Goal: Information Seeking & Learning: Learn about a topic

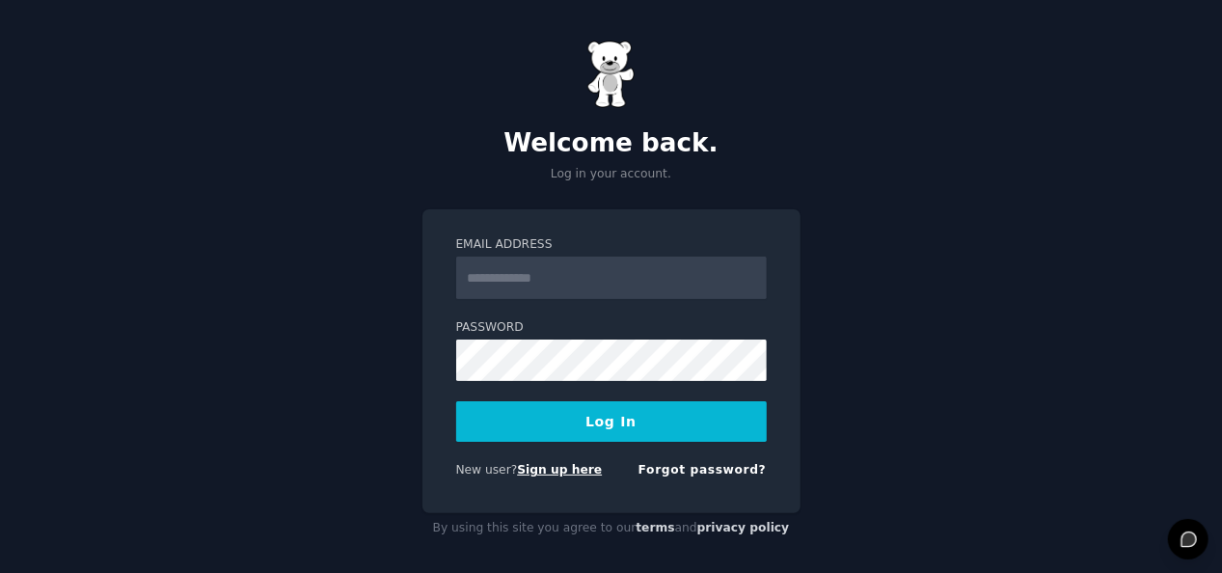
click at [536, 467] on link "Sign up here" at bounding box center [559, 470] width 85 height 14
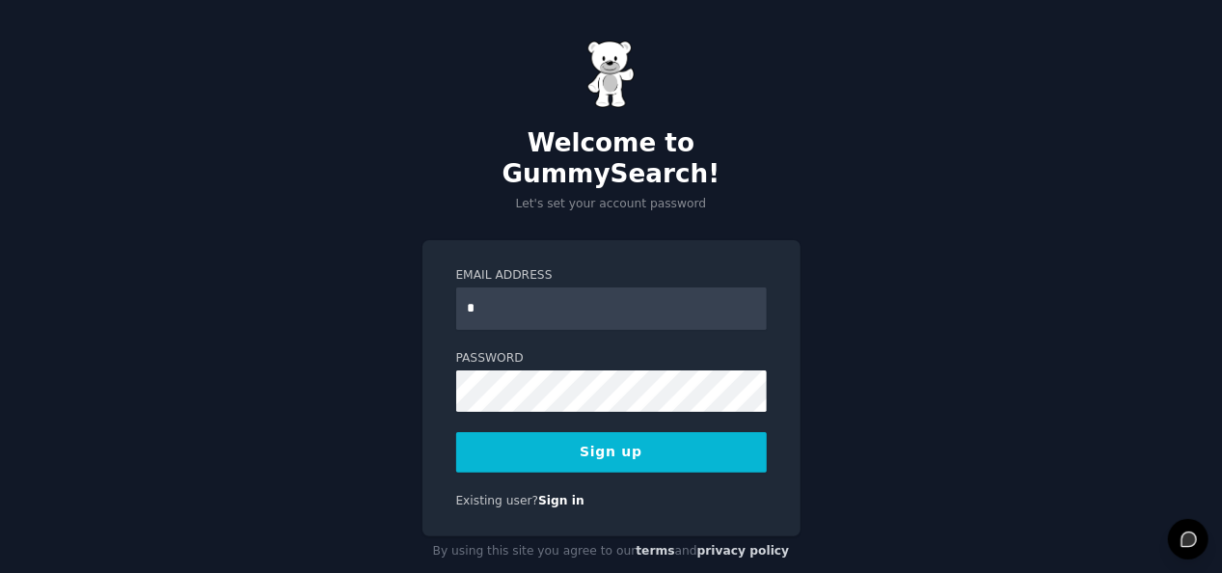
type input "**********"
click at [640, 432] on button "Sign up" at bounding box center [611, 452] width 311 height 41
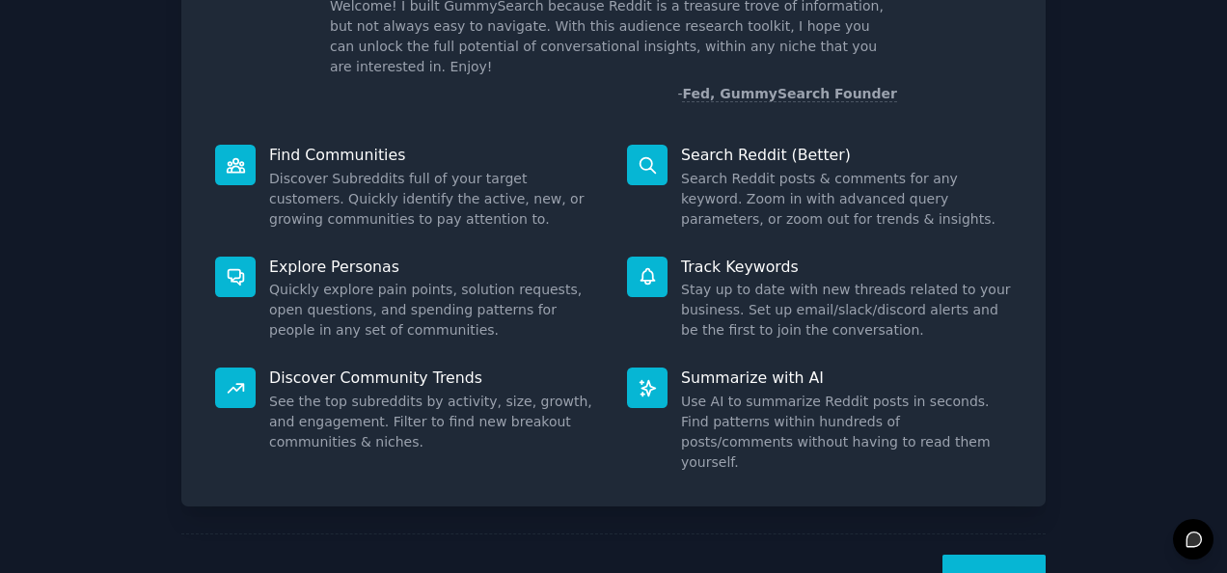
scroll to position [181, 0]
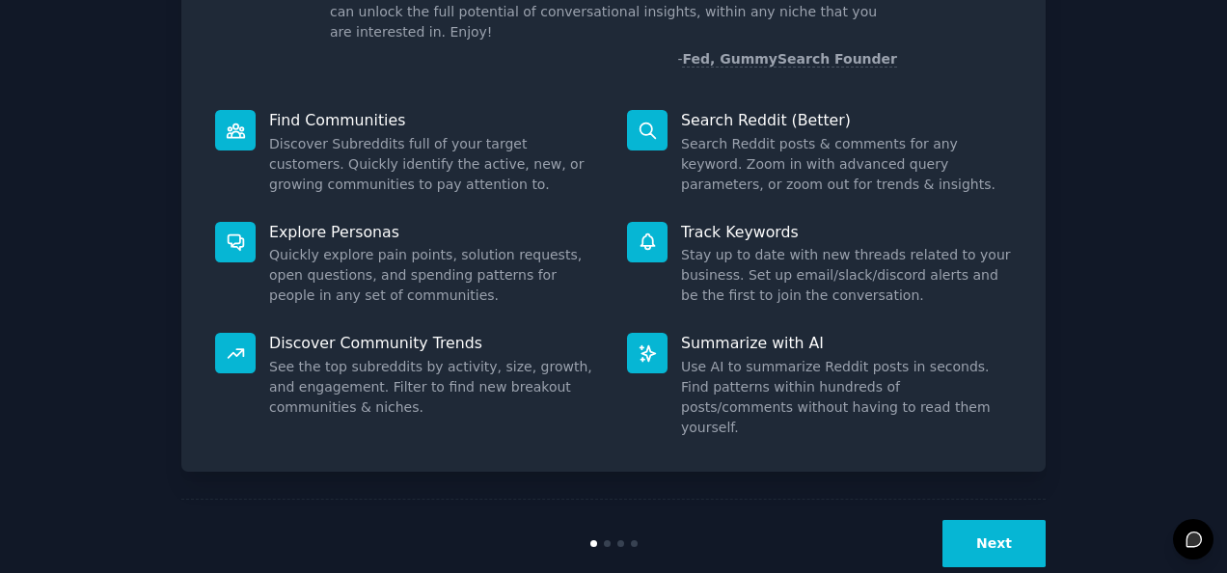
click at [1007, 520] on button "Next" at bounding box center [993, 543] width 103 height 47
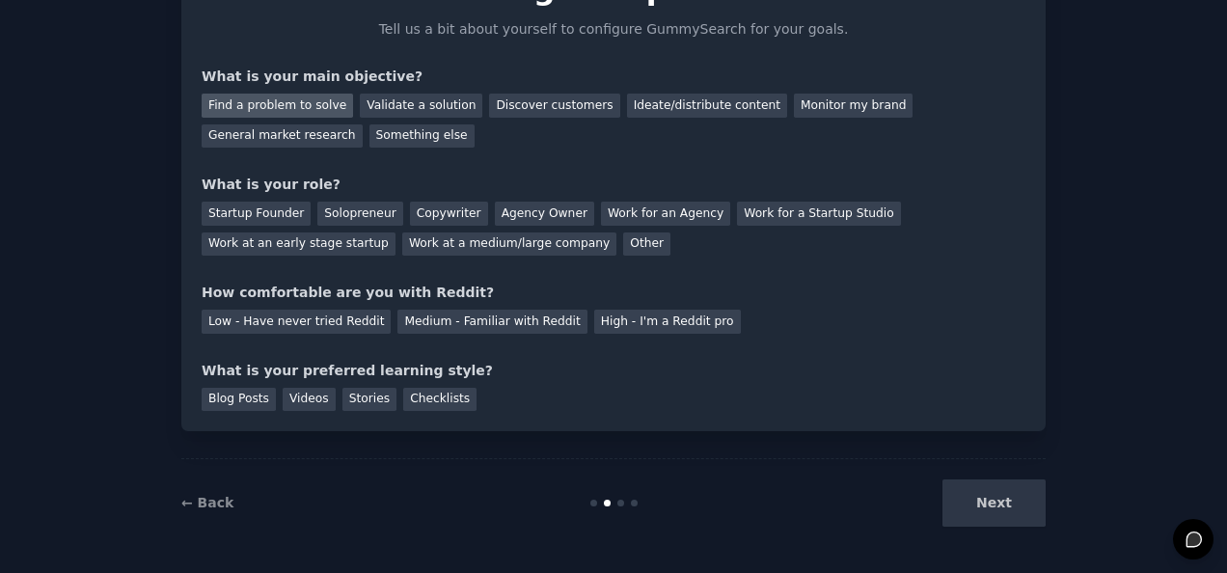
click at [322, 106] on div "Find a problem to solve" at bounding box center [277, 106] width 151 height 24
click at [376, 103] on div "Validate a solution" at bounding box center [421, 106] width 122 height 24
click at [310, 104] on div "Find a problem to solve" at bounding box center [277, 106] width 151 height 24
click at [623, 238] on div "Other" at bounding box center [646, 244] width 47 height 24
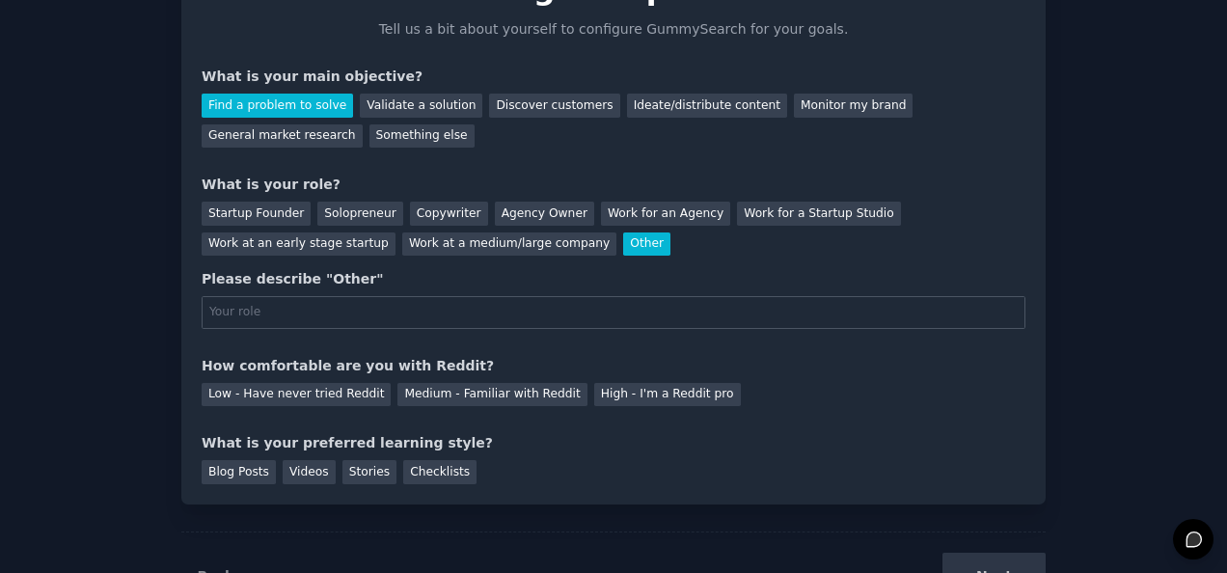
scroll to position [181, 0]
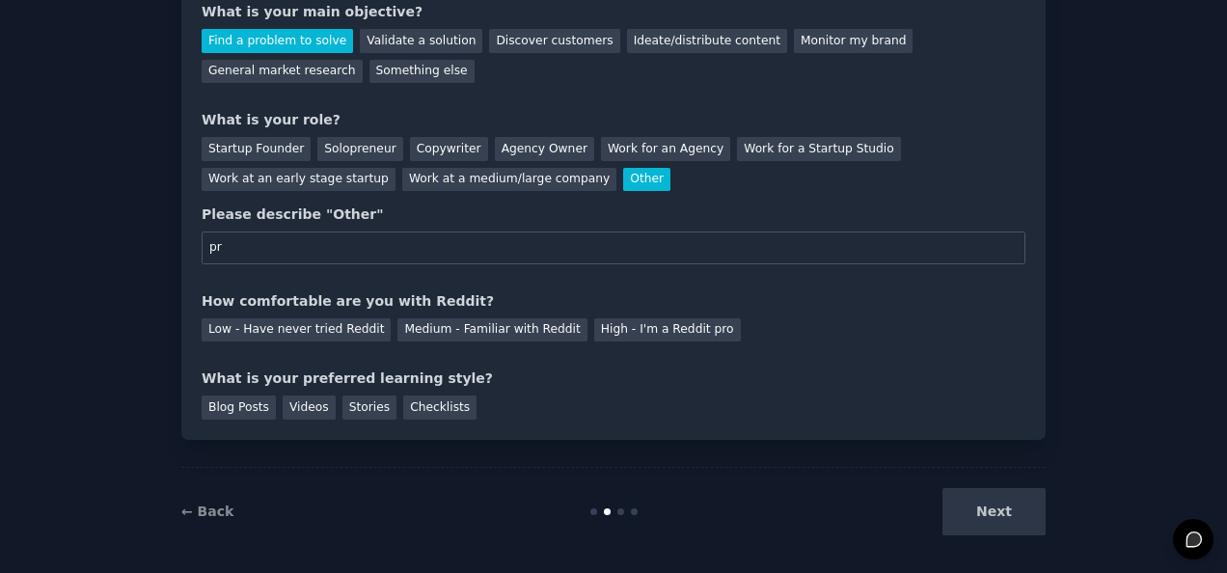
type input "p"
type input "d"
click at [275, 147] on div "Startup Founder" at bounding box center [256, 149] width 109 height 24
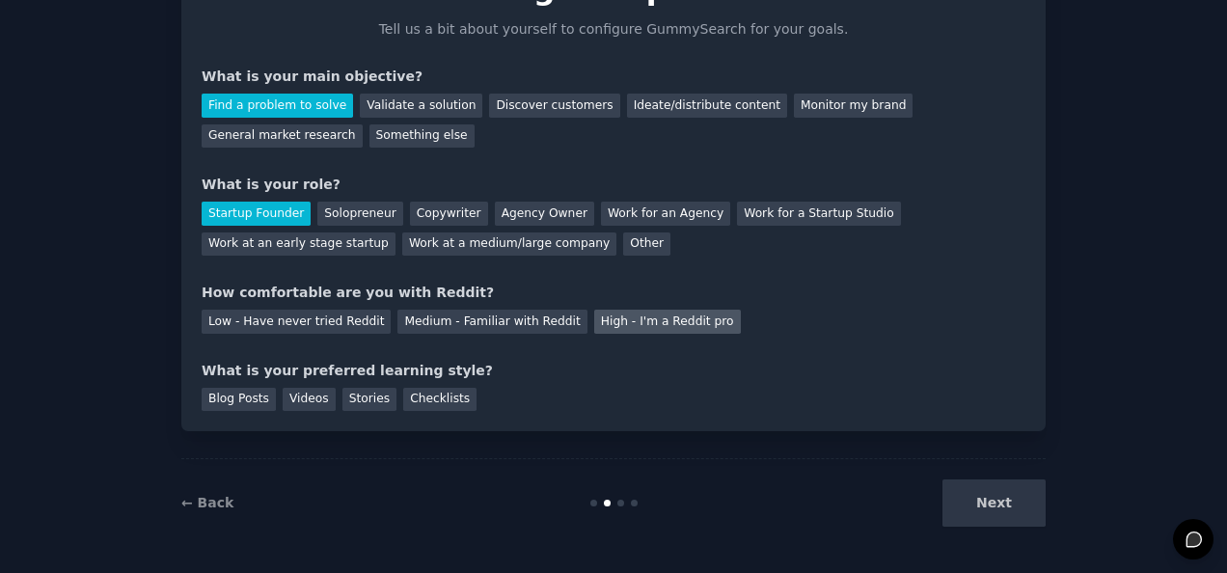
click at [594, 316] on div "High - I'm a Reddit pro" at bounding box center [667, 322] width 147 height 24
click at [250, 391] on div "Blog Posts" at bounding box center [239, 400] width 74 height 24
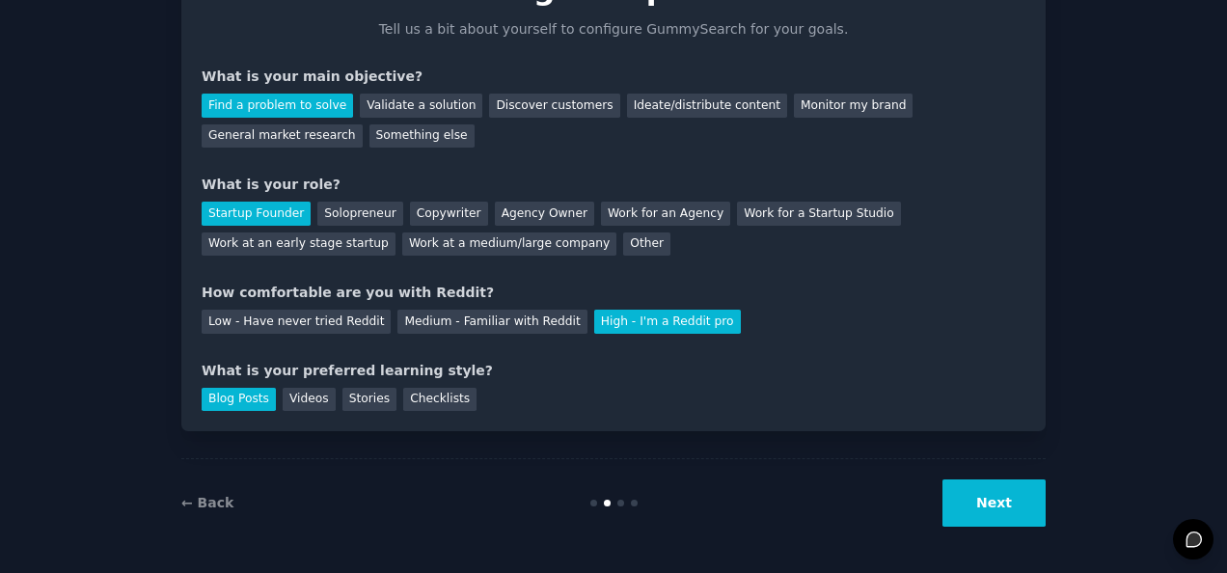
click at [959, 500] on button "Next" at bounding box center [993, 502] width 103 height 47
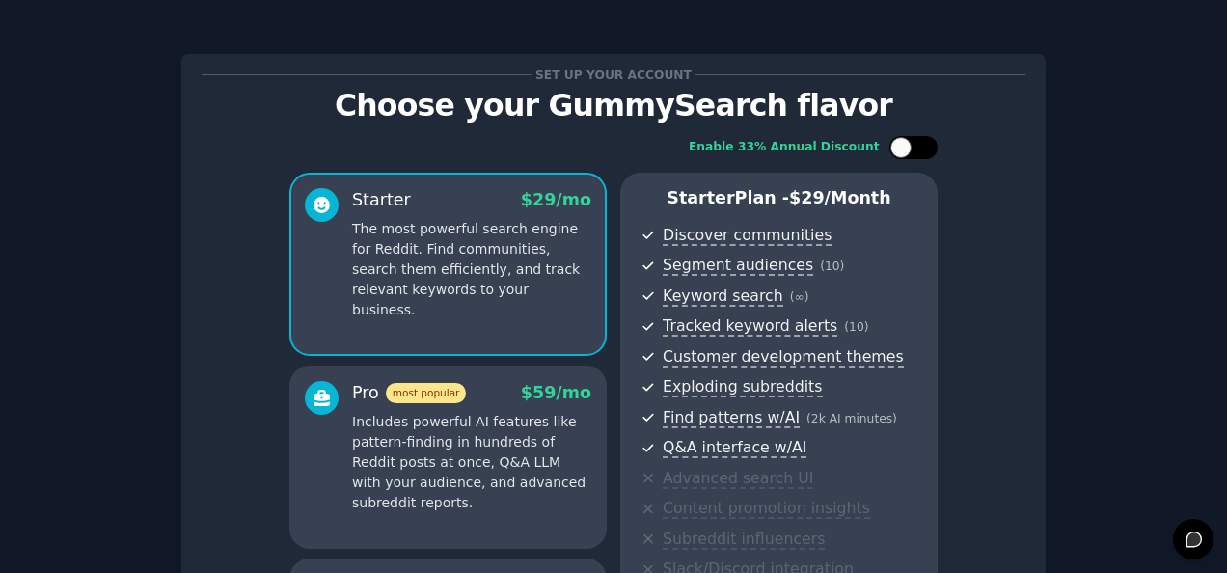
click at [906, 147] on div at bounding box center [900, 147] width 21 height 21
click at [906, 147] on div at bounding box center [904, 148] width 14 height 10
click at [906, 147] on div at bounding box center [900, 147] width 21 height 21
click at [906, 147] on div at bounding box center [904, 148] width 14 height 10
checkbox input "false"
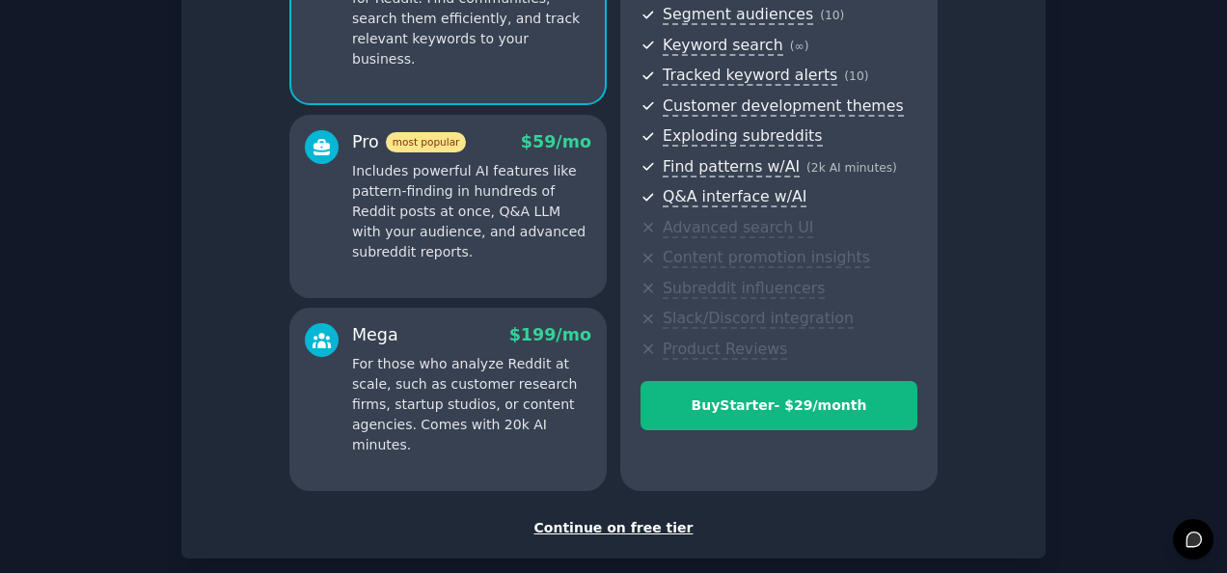
scroll to position [284, 0]
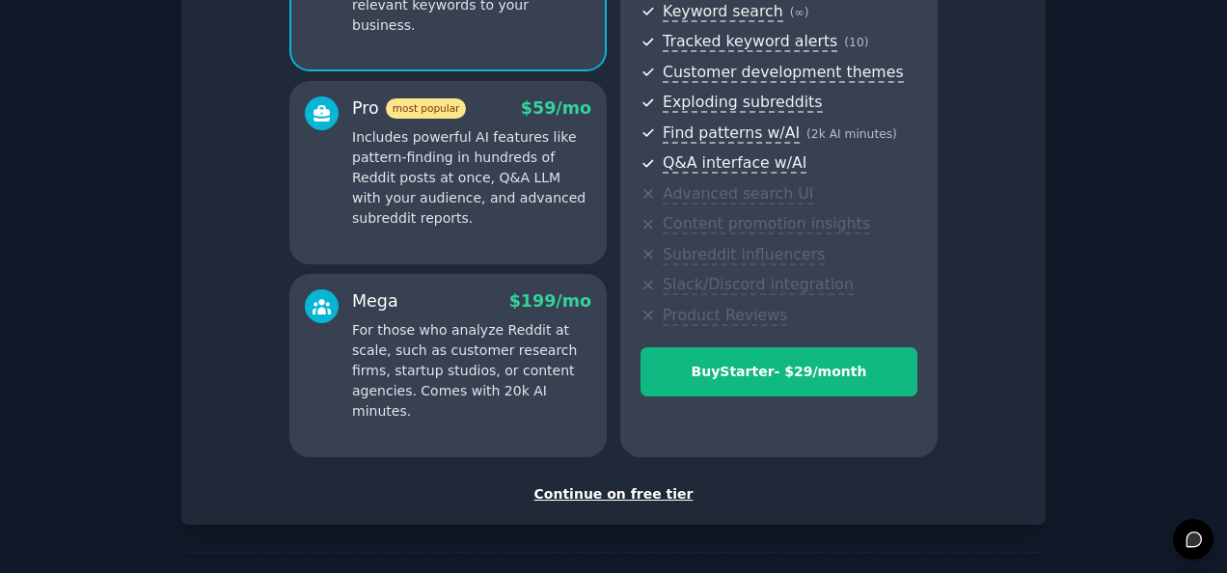
click at [640, 496] on div "Continue on free tier" at bounding box center [614, 494] width 824 height 20
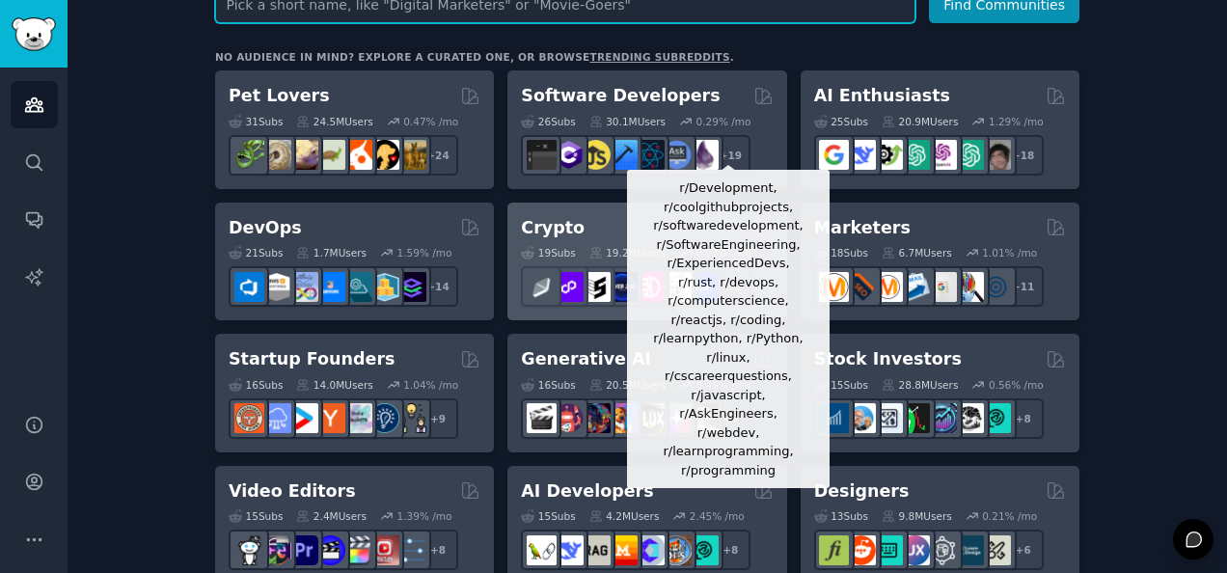
scroll to position [298, 0]
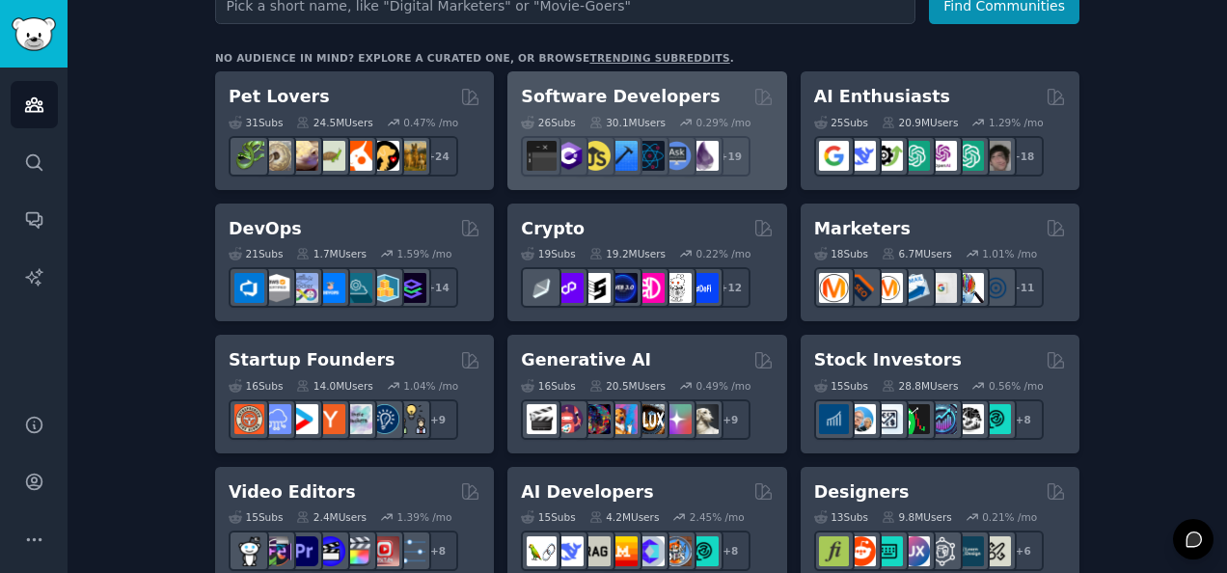
click at [711, 104] on div "Software Developers" at bounding box center [647, 97] width 252 height 24
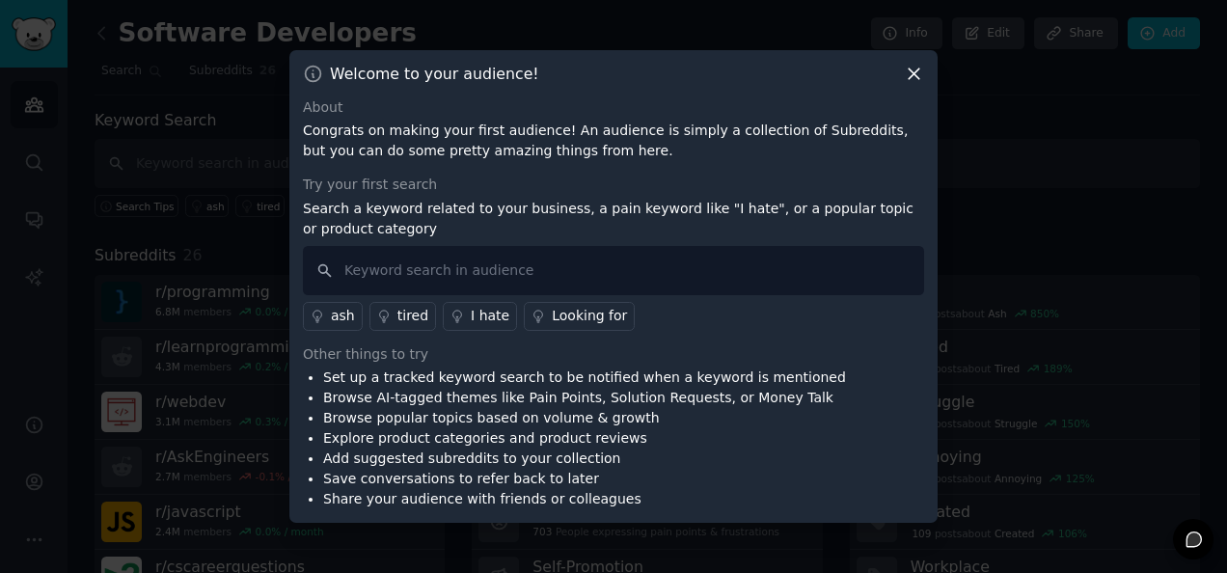
click at [913, 79] on icon at bounding box center [914, 74] width 20 height 20
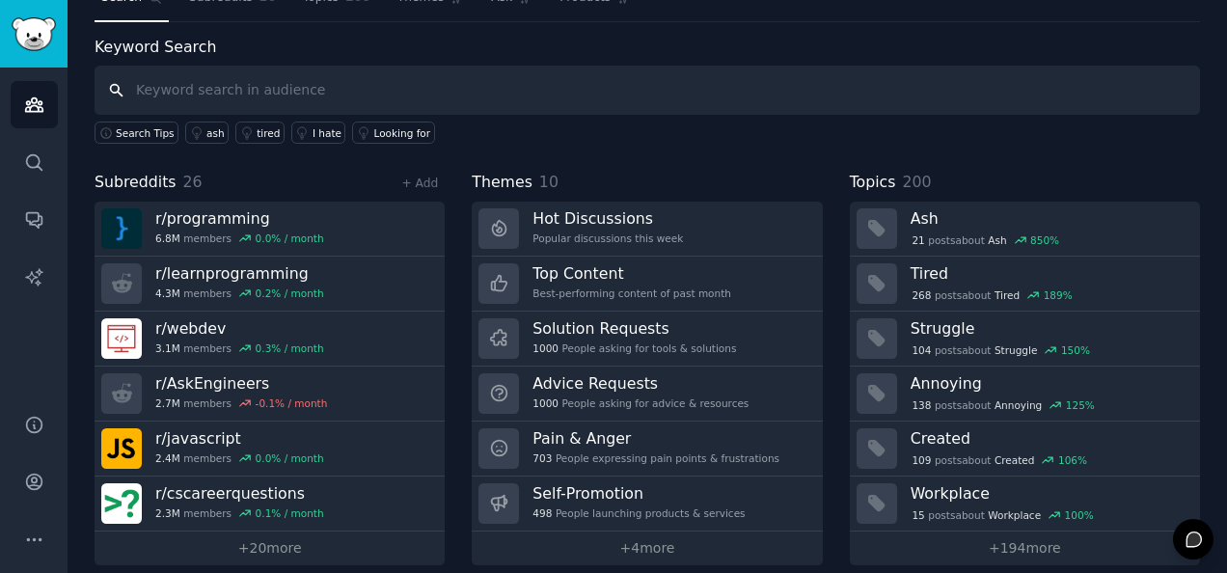
scroll to position [88, 0]
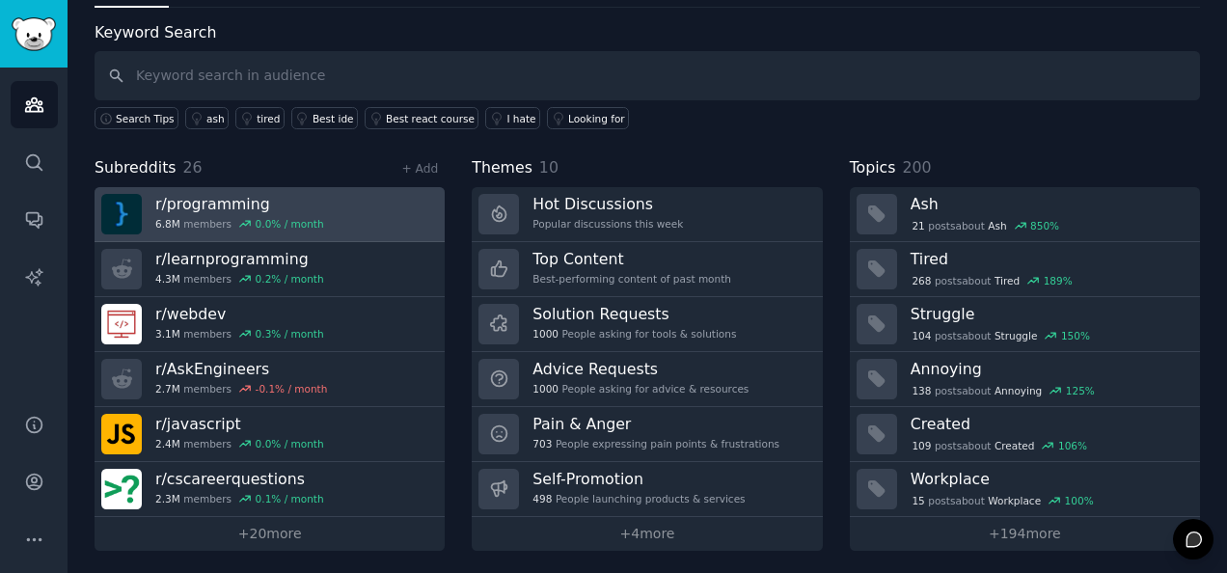
click at [334, 218] on link "r/ programming 6.8M members 0.0 % / month" at bounding box center [270, 214] width 350 height 55
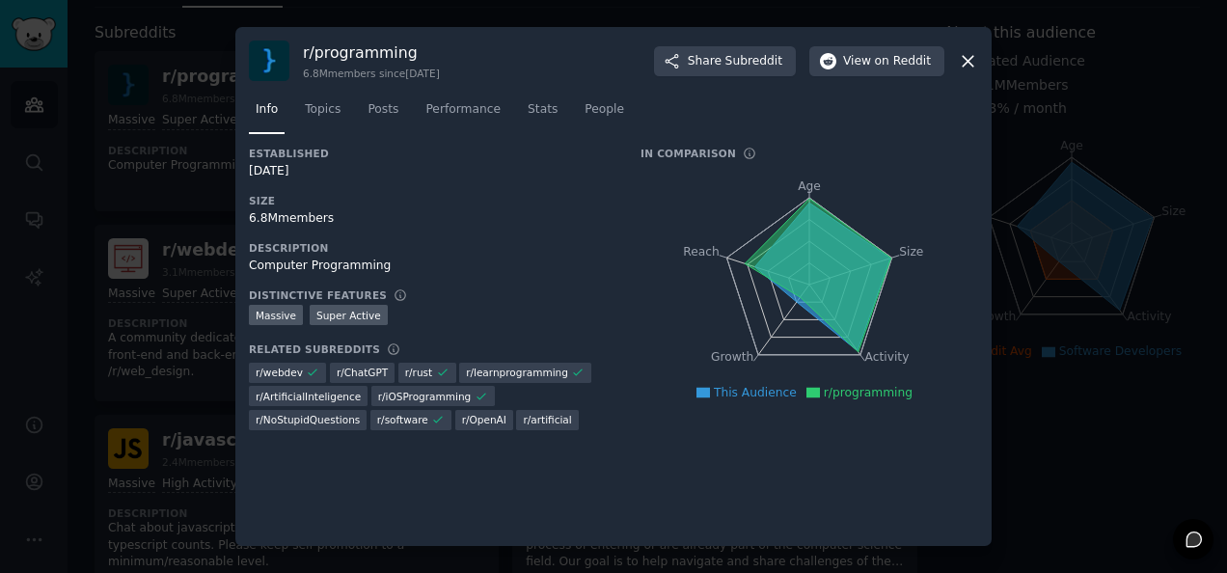
click at [961, 56] on icon at bounding box center [968, 61] width 20 height 20
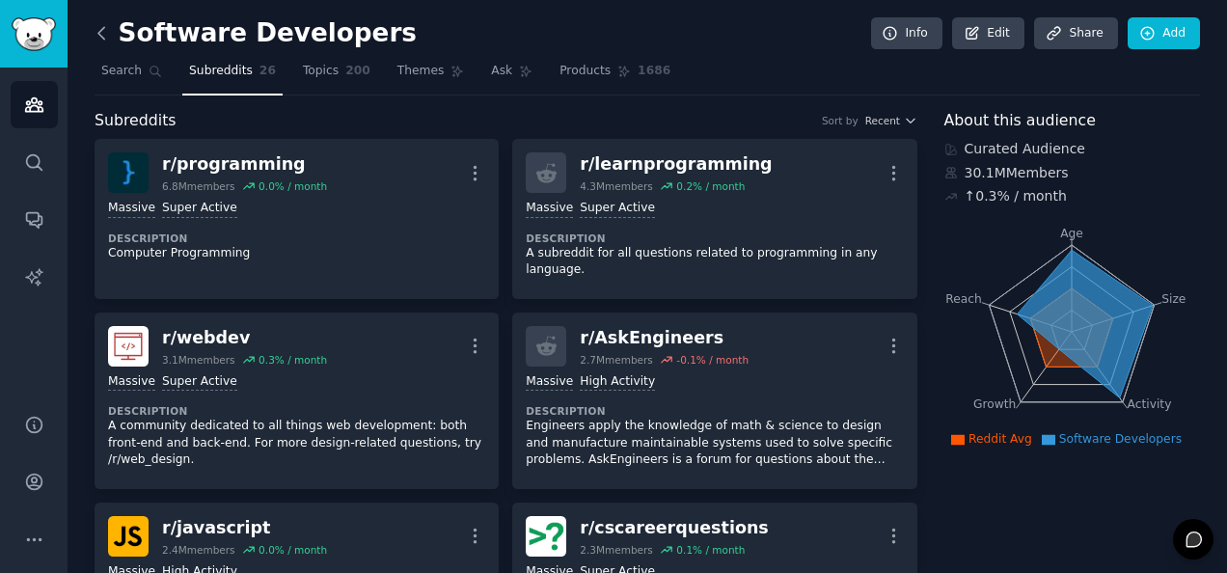
click at [106, 32] on icon at bounding box center [102, 33] width 20 height 20
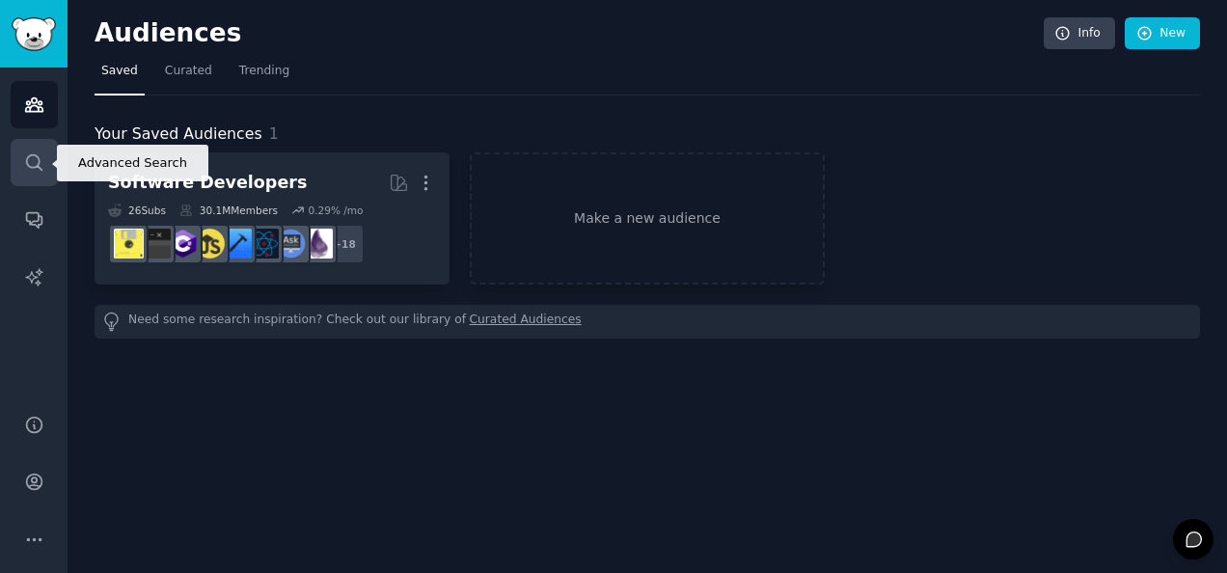
click at [36, 164] on icon "Sidebar" at bounding box center [34, 162] width 20 height 20
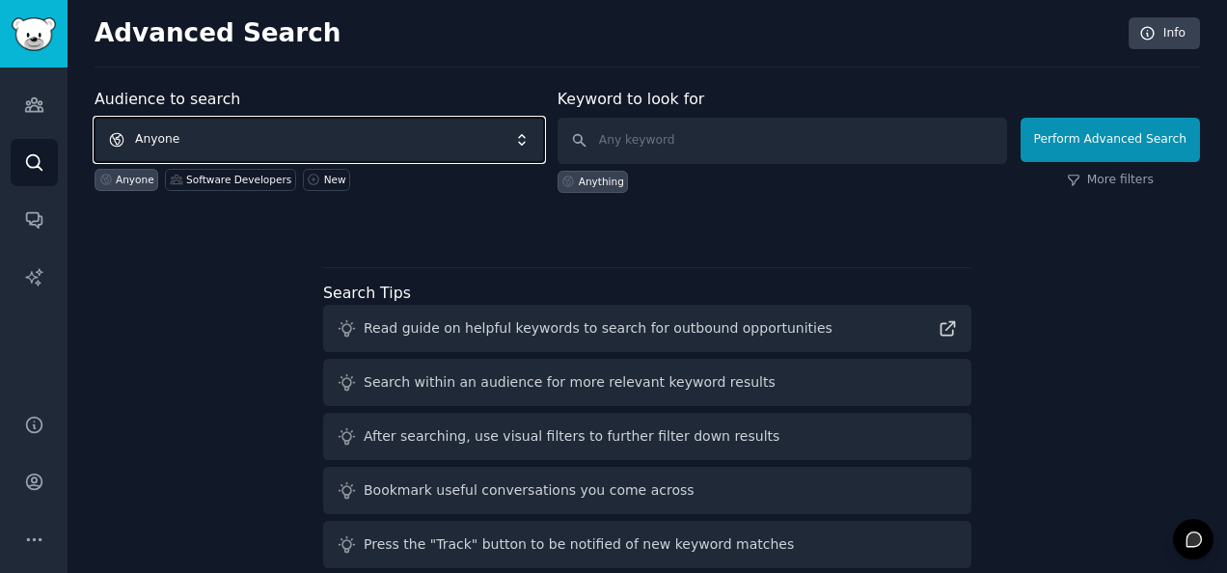
click at [233, 139] on span "Anyone" at bounding box center [319, 140] width 449 height 44
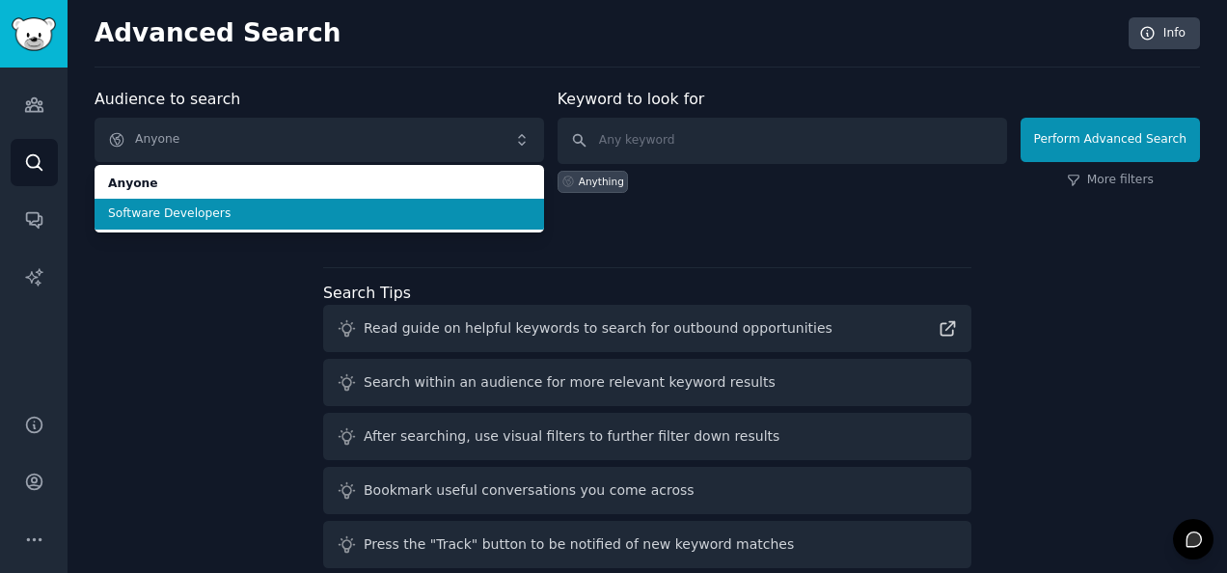
click at [215, 210] on span "Software Developers" at bounding box center [319, 213] width 422 height 17
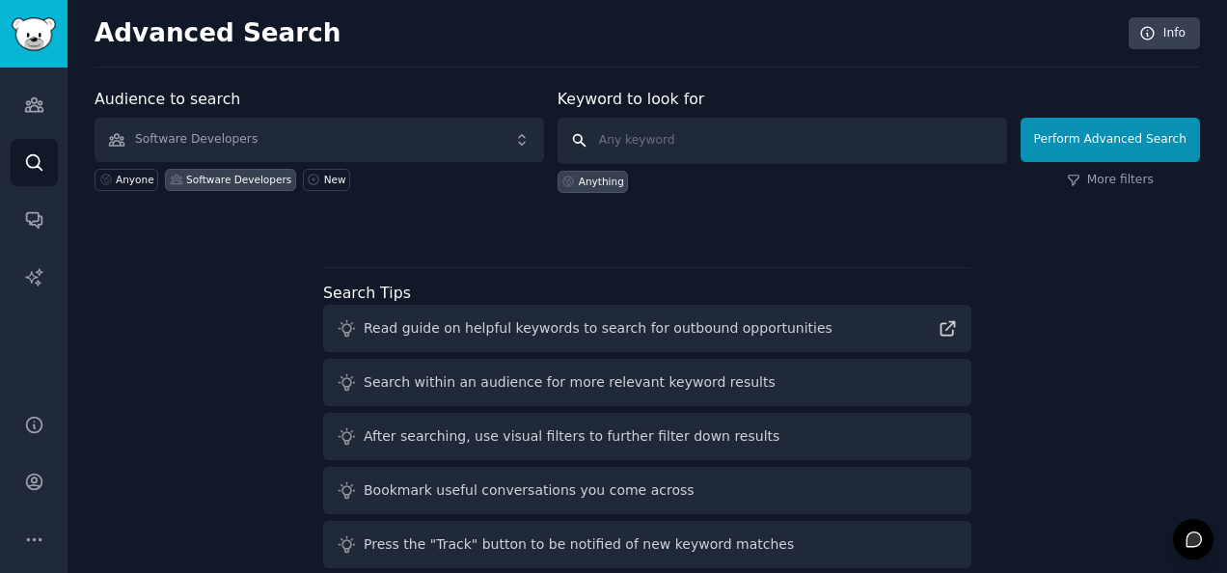
paste input "I wish there was an app that"
type input "I wish there was an app that"
click button "Perform Advanced Search" at bounding box center [1109, 140] width 179 height 44
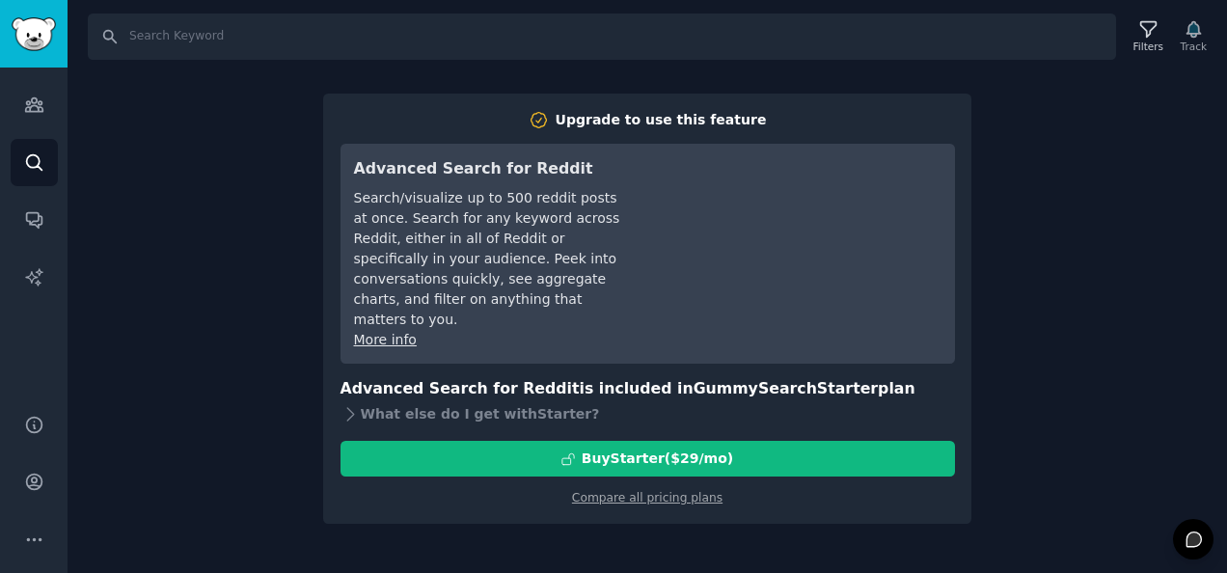
click at [641, 498] on div "Upgrade to use this feature Advanced Search for Reddit Search/visualize up to 5…" at bounding box center [647, 309] width 648 height 431
click at [629, 491] on link "Compare all pricing plans" at bounding box center [647, 498] width 150 height 14
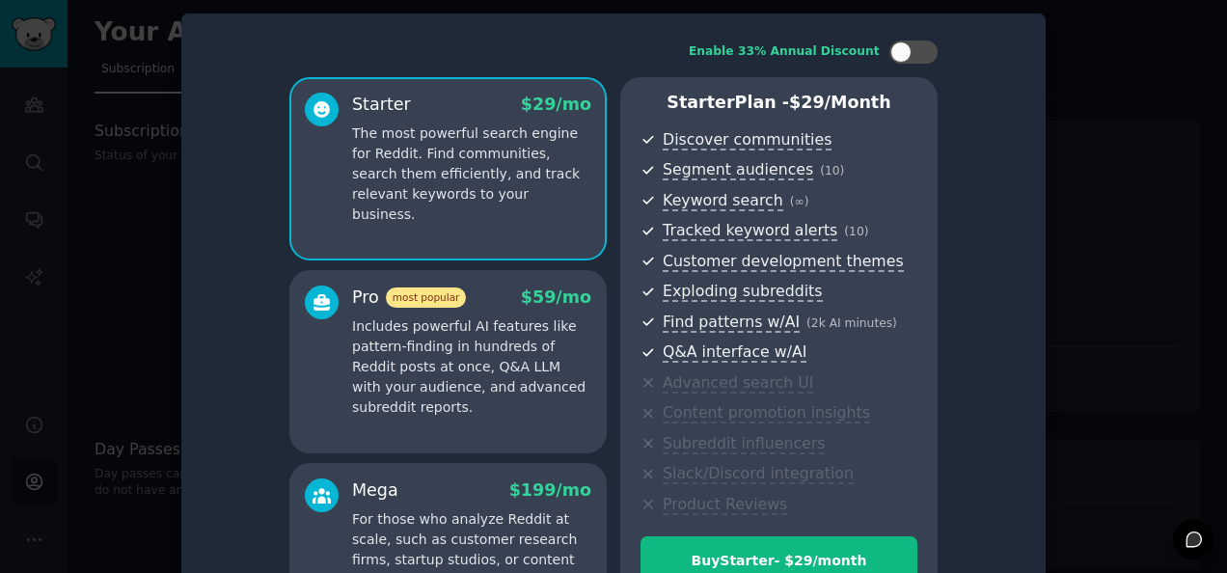
click at [1074, 104] on div at bounding box center [613, 286] width 1227 height 573
